Goal: Navigation & Orientation: Find specific page/section

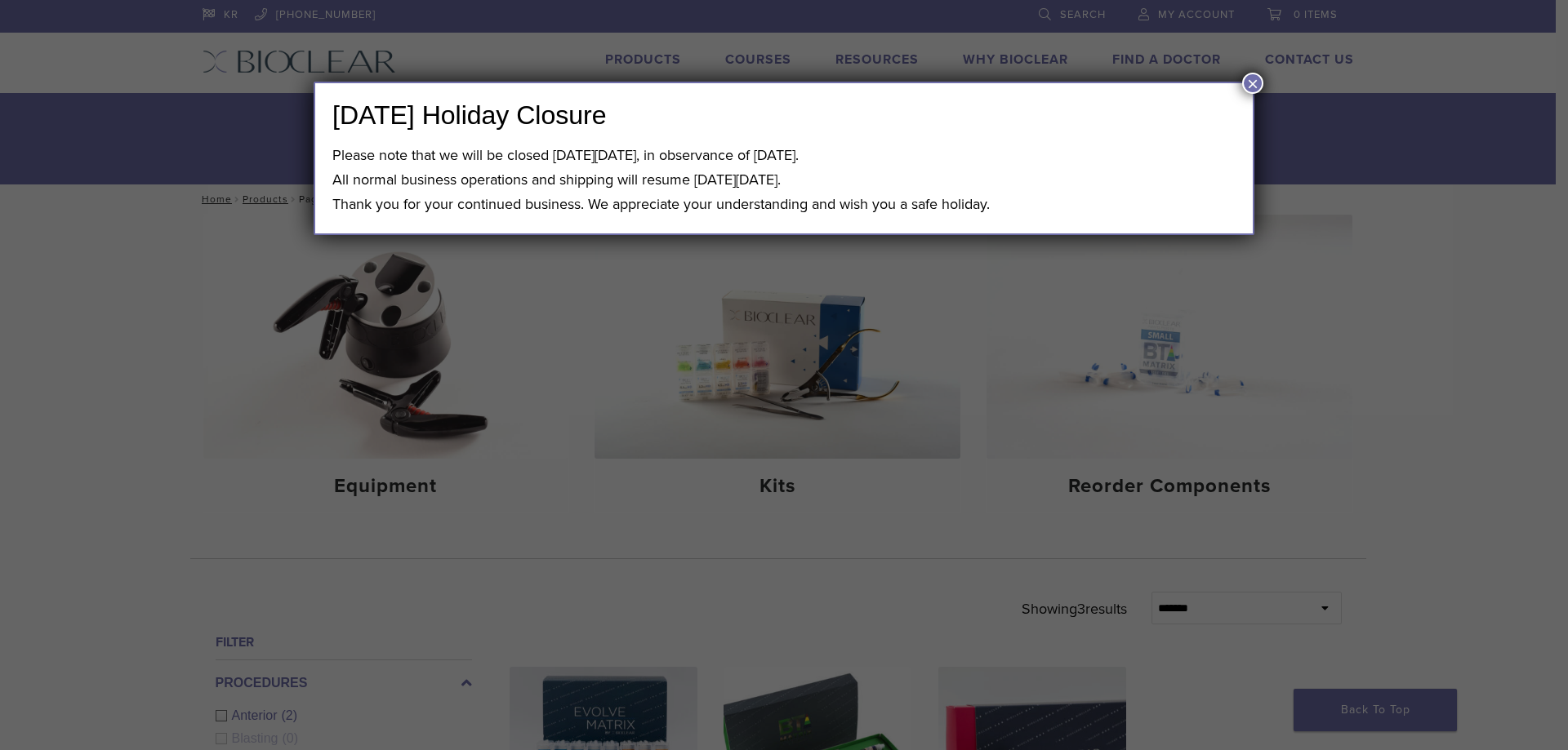
click at [614, 55] on div "Labor Day Holiday Closure Please note that we will be closed on Monday, Septemb…" at bounding box center [784, 375] width 1568 height 750
click at [1244, 79] on button "×" at bounding box center [1252, 83] width 21 height 21
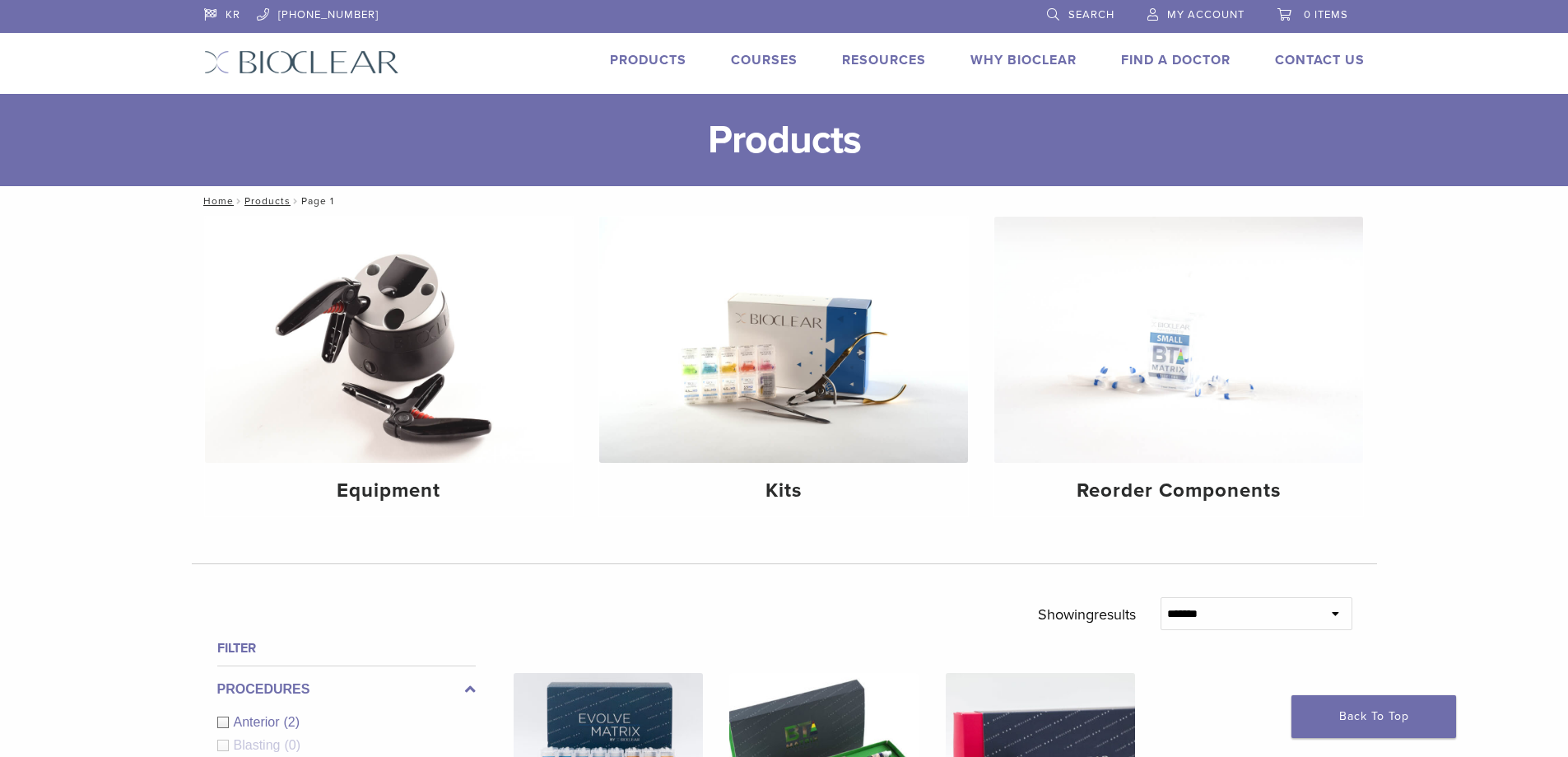
click at [669, 61] on link "Products" at bounding box center [648, 61] width 76 height 17
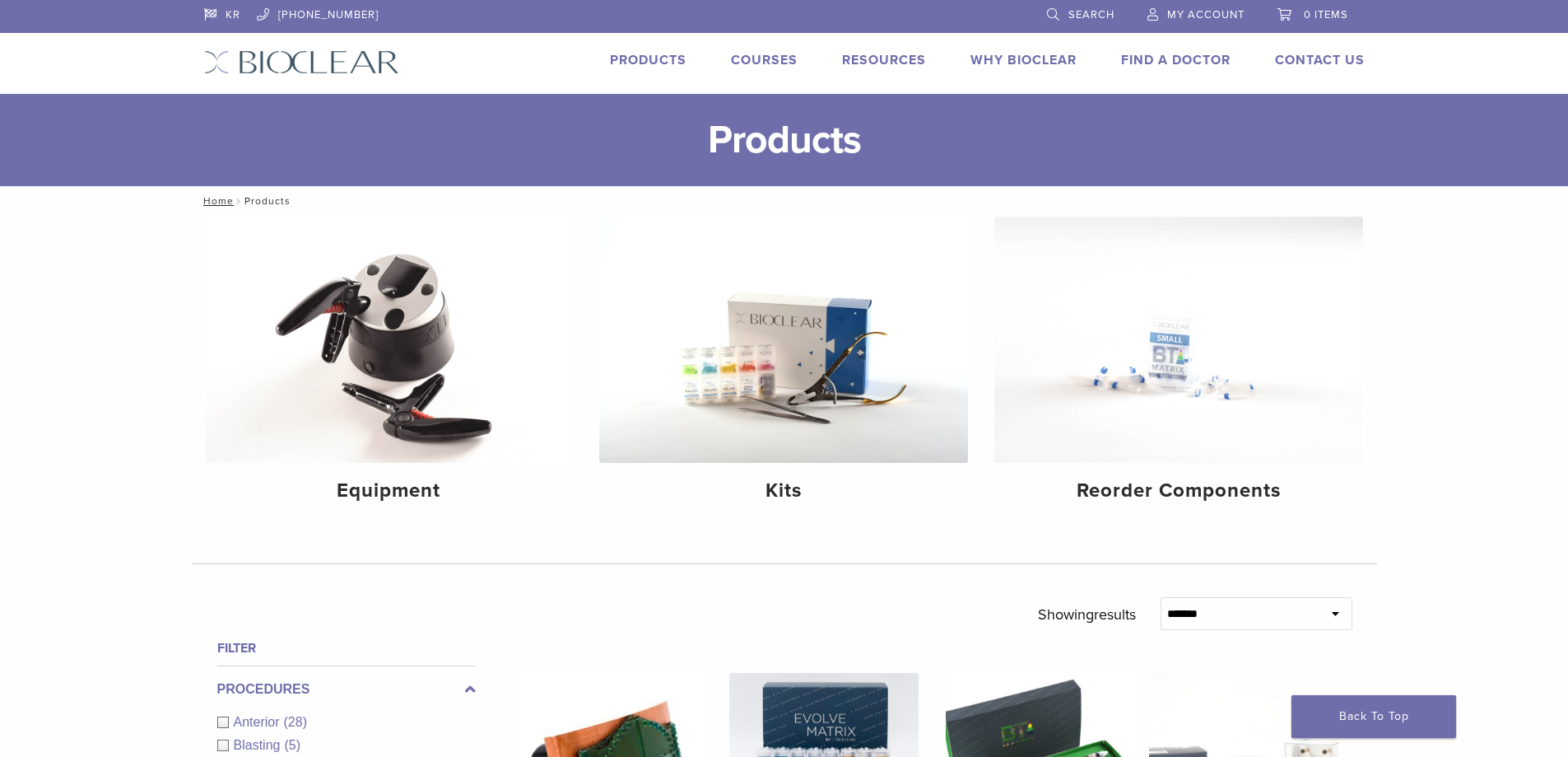
click at [652, 56] on link "Products" at bounding box center [648, 61] width 76 height 17
